Goal: Task Accomplishment & Management: Manage account settings

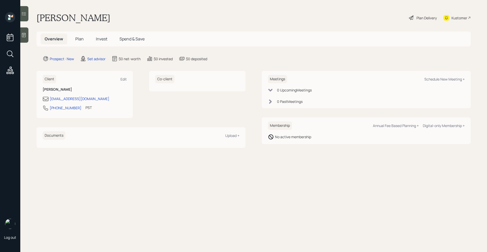
click at [26, 38] on div at bounding box center [24, 34] width 8 height 15
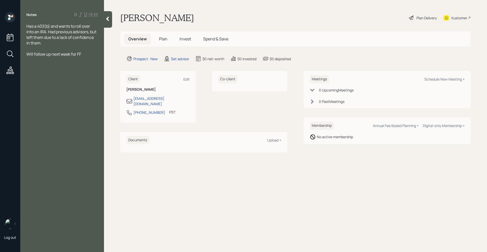
click at [107, 20] on icon at bounding box center [107, 18] width 5 height 5
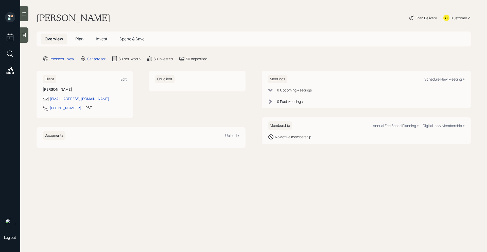
click at [426, 77] on div "Meetings Schedule New Meeting +" at bounding box center [366, 79] width 197 height 8
click at [428, 78] on div "Schedule New Meeting +" at bounding box center [444, 79] width 40 height 5
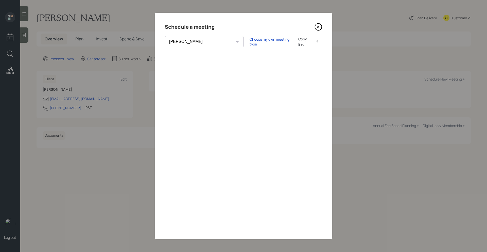
click at [209, 46] on div "[PERSON_NAME] [PERSON_NAME] [PERSON_NAME] [PERSON_NAME] [PERSON_NAME] [PERSON_N…" at bounding box center [243, 41] width 157 height 11
click at [199, 40] on select "[PERSON_NAME] [PERSON_NAME] [PERSON_NAME] [PERSON_NAME] [PERSON_NAME] [PERSON_N…" at bounding box center [204, 41] width 79 height 11
select select "205a2f49-d305-4782-8e90-e36bafbe5565"
click at [165, 36] on select "[PERSON_NAME] [PERSON_NAME] [PERSON_NAME] [PERSON_NAME] [PERSON_NAME] [PERSON_N…" at bounding box center [204, 41] width 79 height 11
click at [250, 43] on div "Choose my own meeting type" at bounding box center [271, 42] width 43 height 10
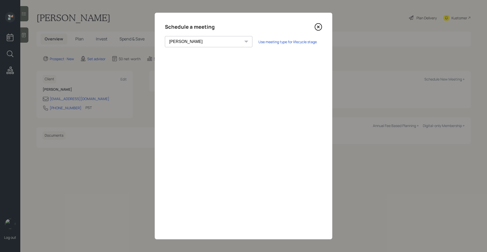
click at [317, 28] on icon at bounding box center [318, 27] width 8 height 8
